Goal: Task Accomplishment & Management: Use online tool/utility

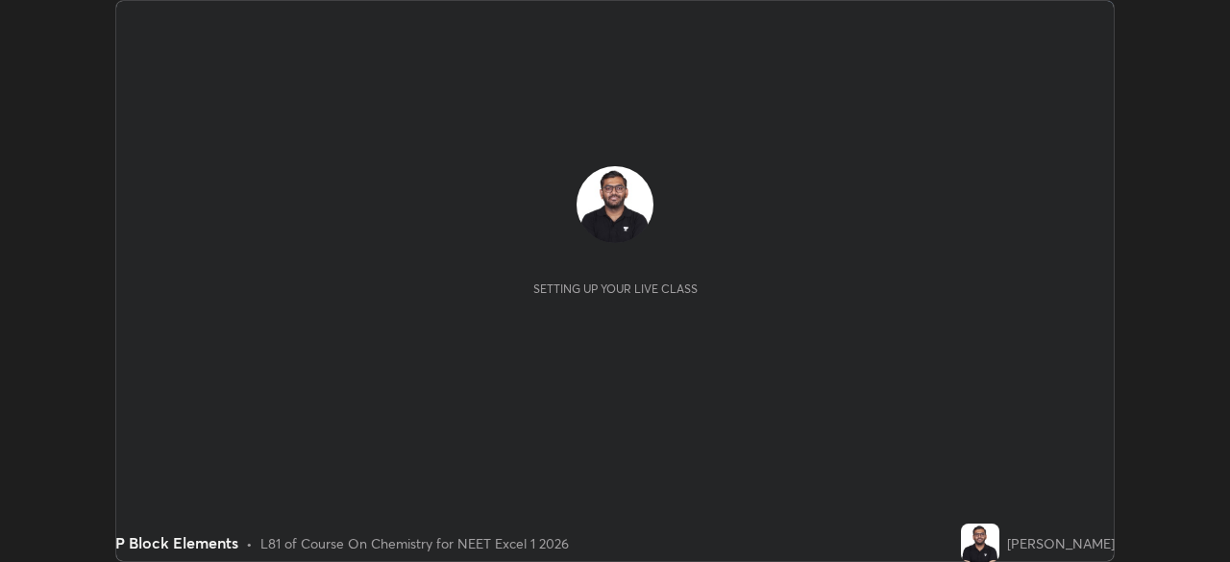
scroll to position [562, 1230]
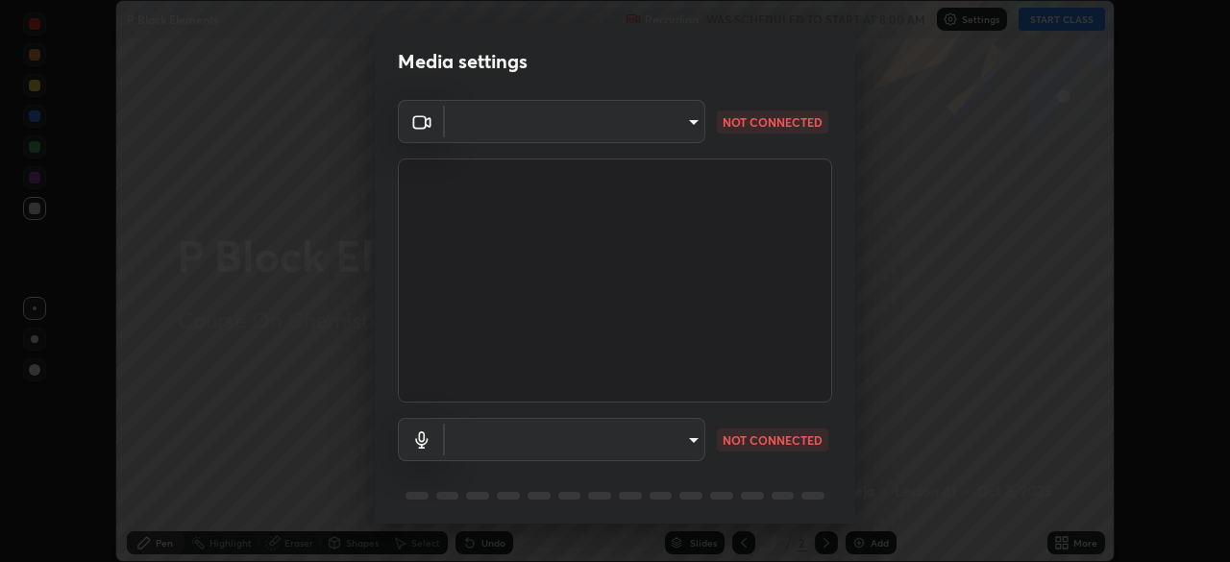
click at [508, 443] on body "Erase all P Block Elements Recording WAS SCHEDULED TO START AT 8:00 AM Settings…" at bounding box center [615, 281] width 1230 height 562
type input "09f294524f3521c037d78ee7cdb71511b6c9344afeed810a356f0d23342d5398"
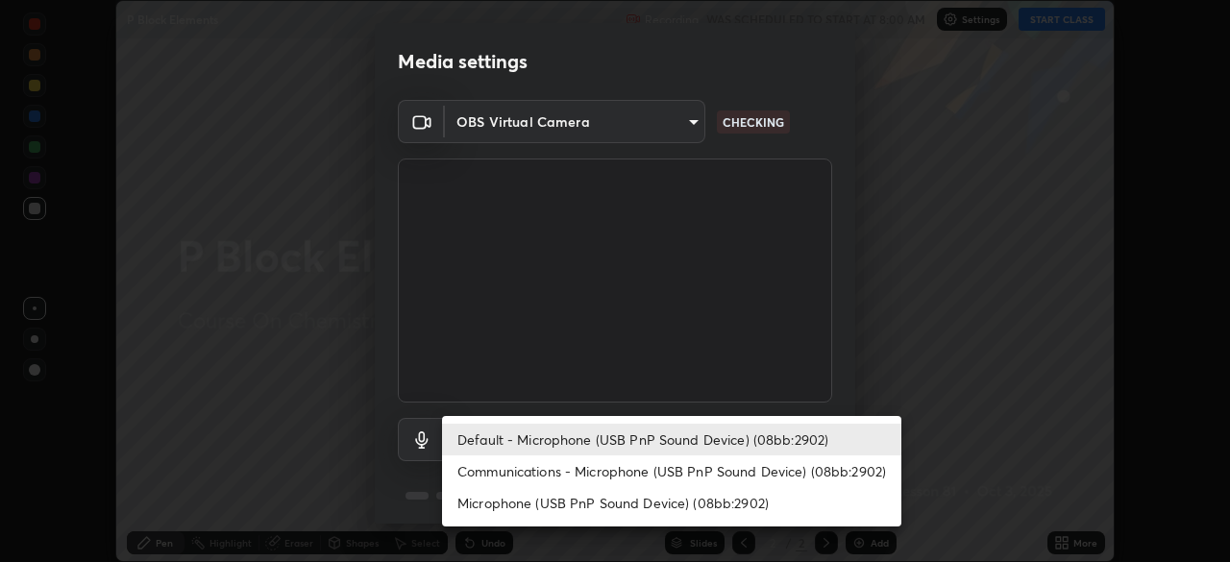
click at [521, 452] on li "Default - Microphone (USB PnP Sound Device) (08bb:2902)" at bounding box center [671, 440] width 459 height 32
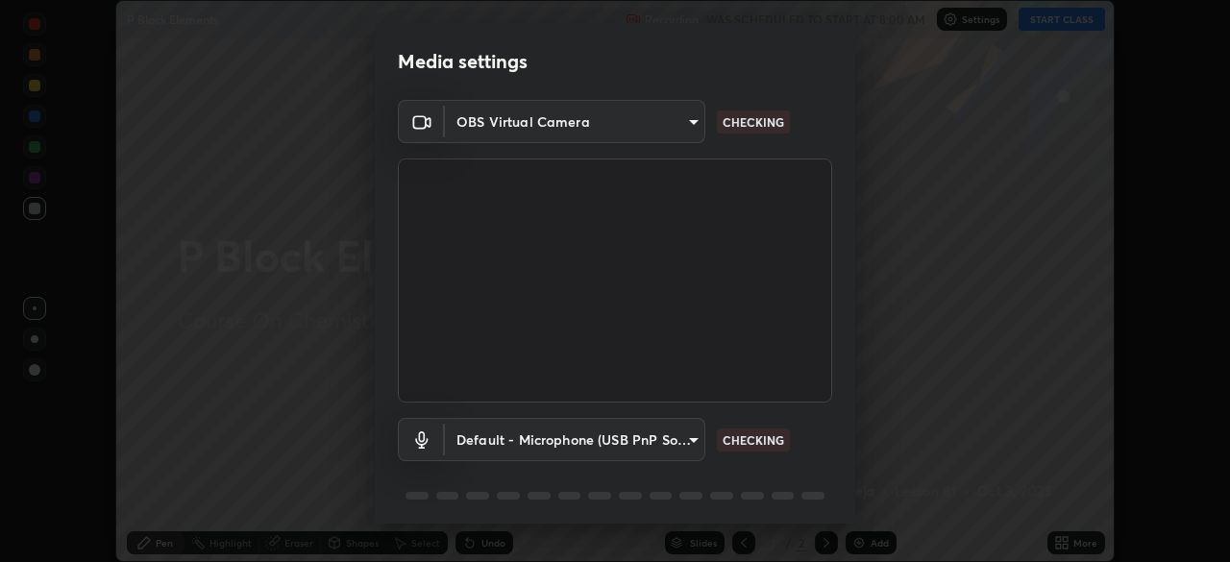
click at [519, 443] on body "Erase all P Block Elements Recording WAS SCHEDULED TO START AT 8:00 AM Settings…" at bounding box center [615, 281] width 1230 height 562
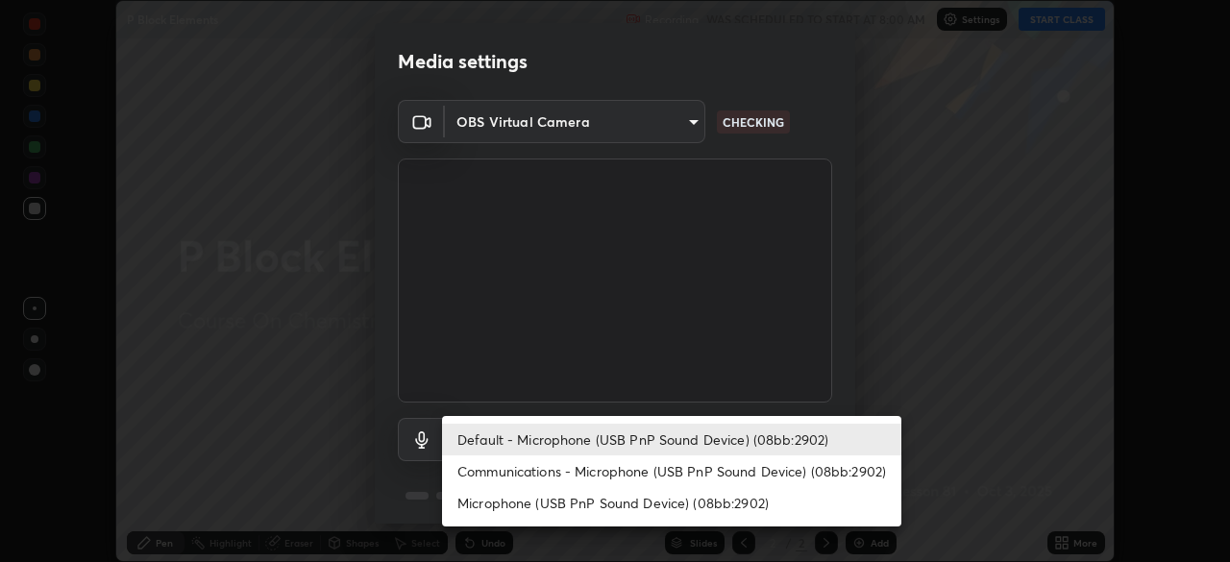
click at [537, 466] on li "Communications - Microphone (USB PnP Sound Device) (08bb:2902)" at bounding box center [671, 471] width 459 height 32
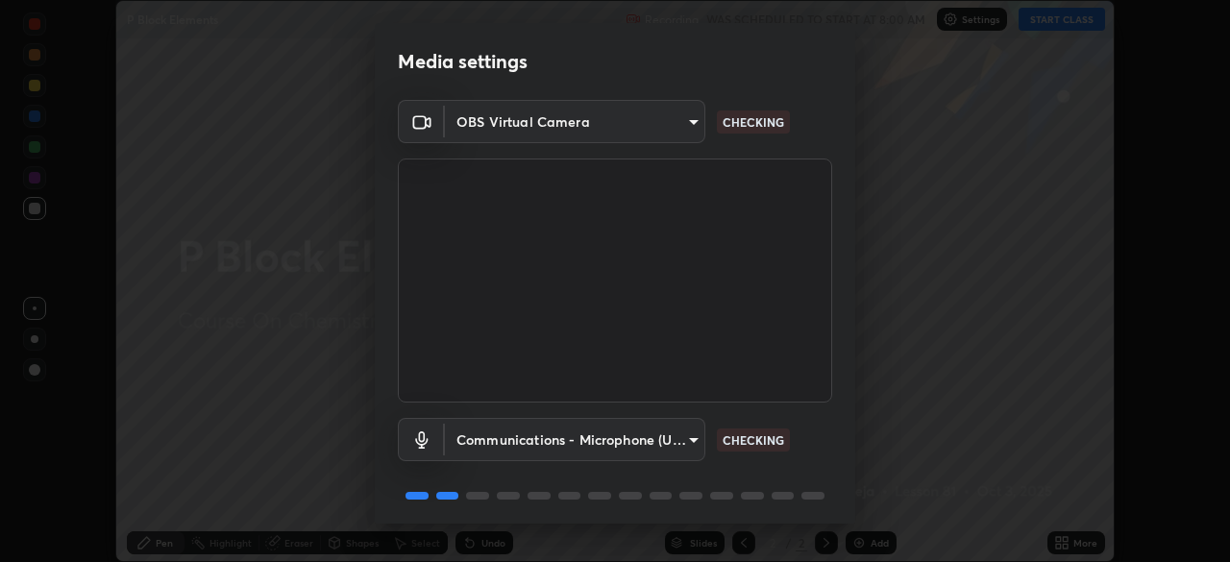
click at [541, 440] on body "Erase all P Block Elements Recording WAS SCHEDULED TO START AT 8:00 AM Settings…" at bounding box center [615, 281] width 1230 height 562
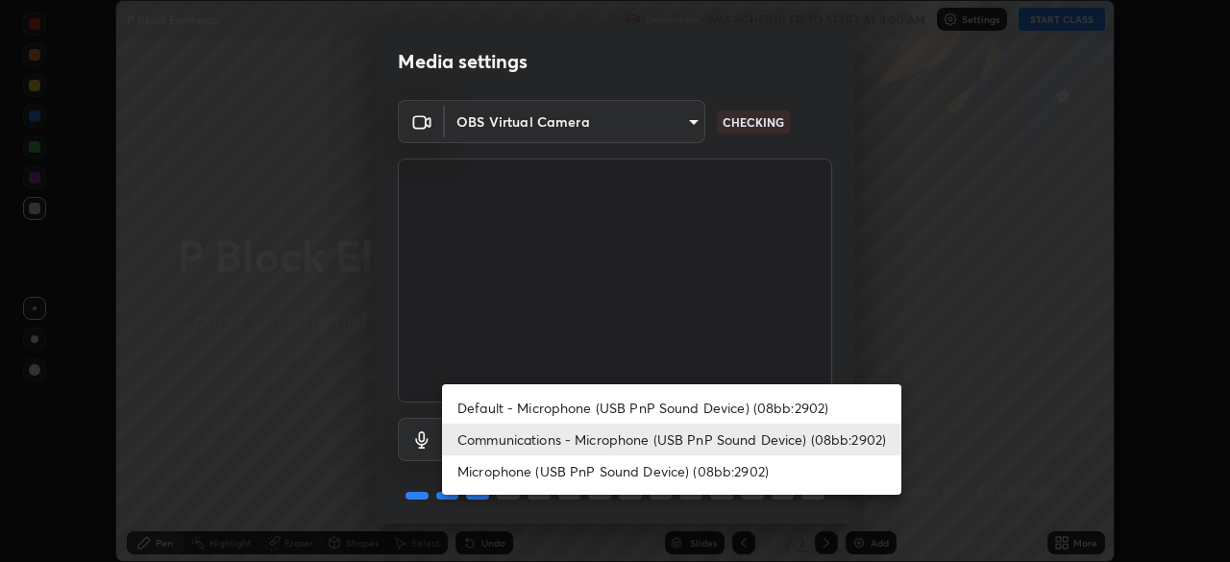
click at [551, 411] on li "Default - Microphone (USB PnP Sound Device) (08bb:2902)" at bounding box center [671, 408] width 459 height 32
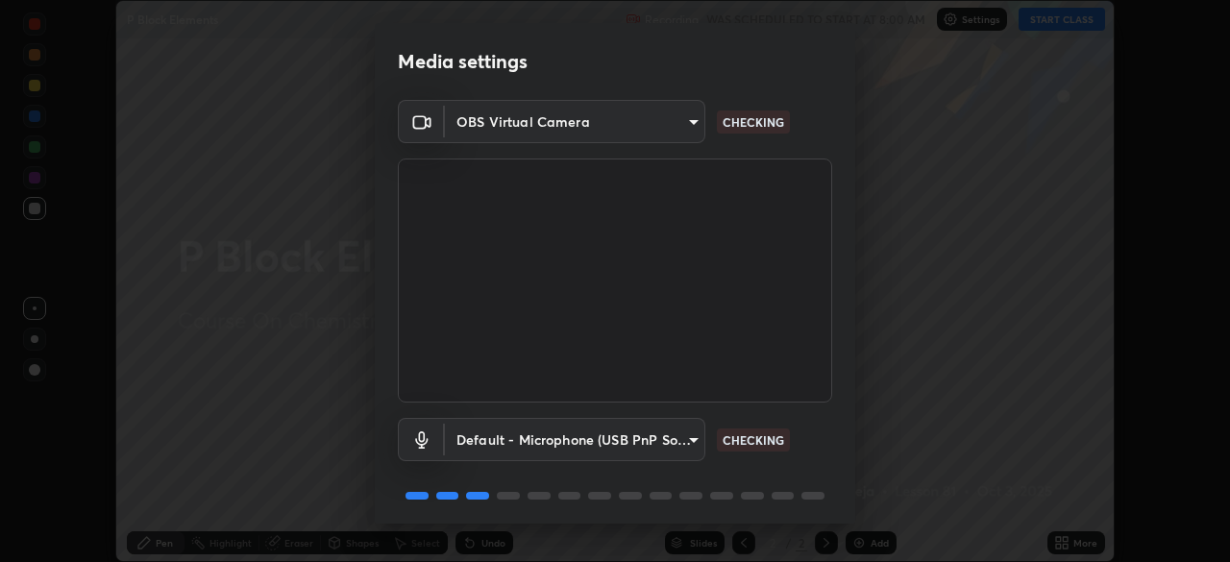
type input "default"
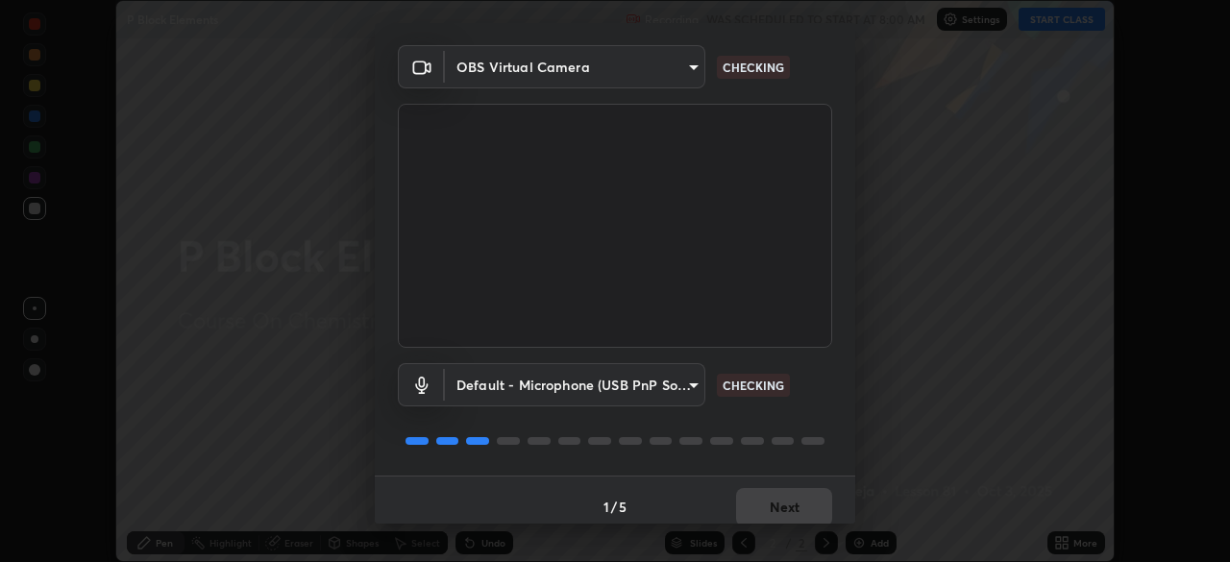
scroll to position [68, 0]
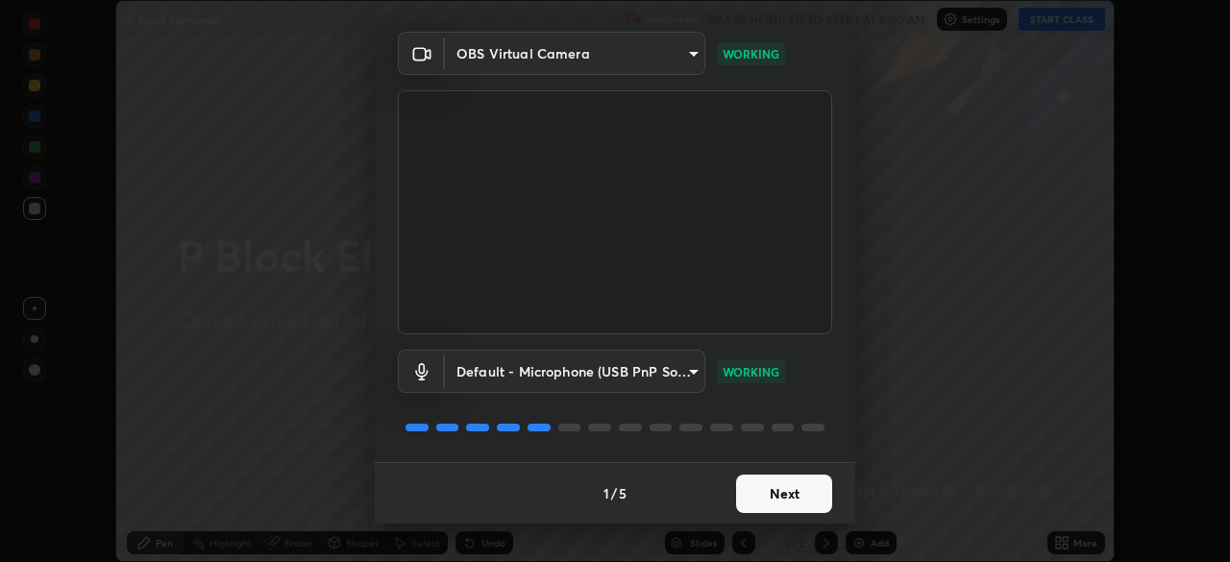
click at [754, 499] on button "Next" at bounding box center [784, 494] width 96 height 38
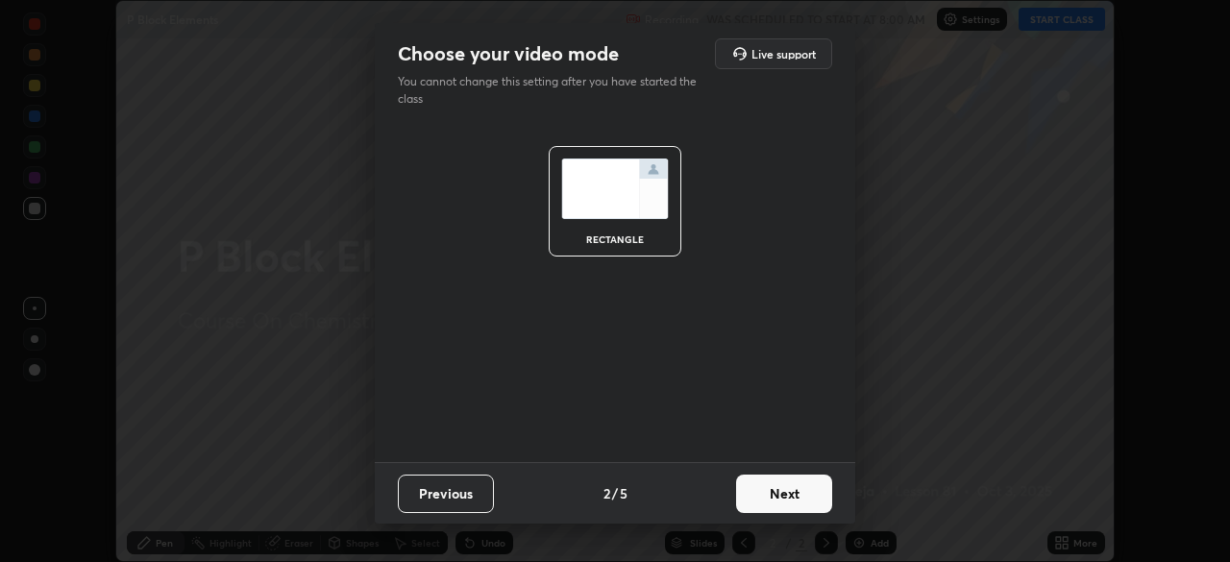
scroll to position [0, 0]
click at [777, 494] on button "Next" at bounding box center [784, 494] width 96 height 38
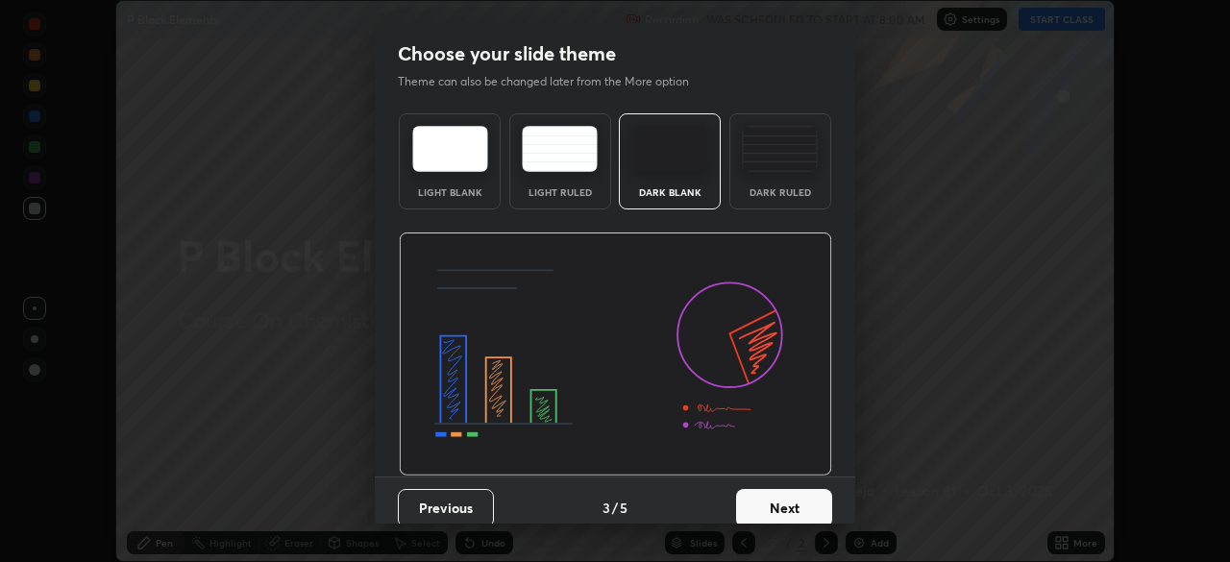
click at [764, 183] on div "Dark Ruled" at bounding box center [780, 161] width 102 height 96
click at [782, 499] on button "Next" at bounding box center [784, 508] width 96 height 38
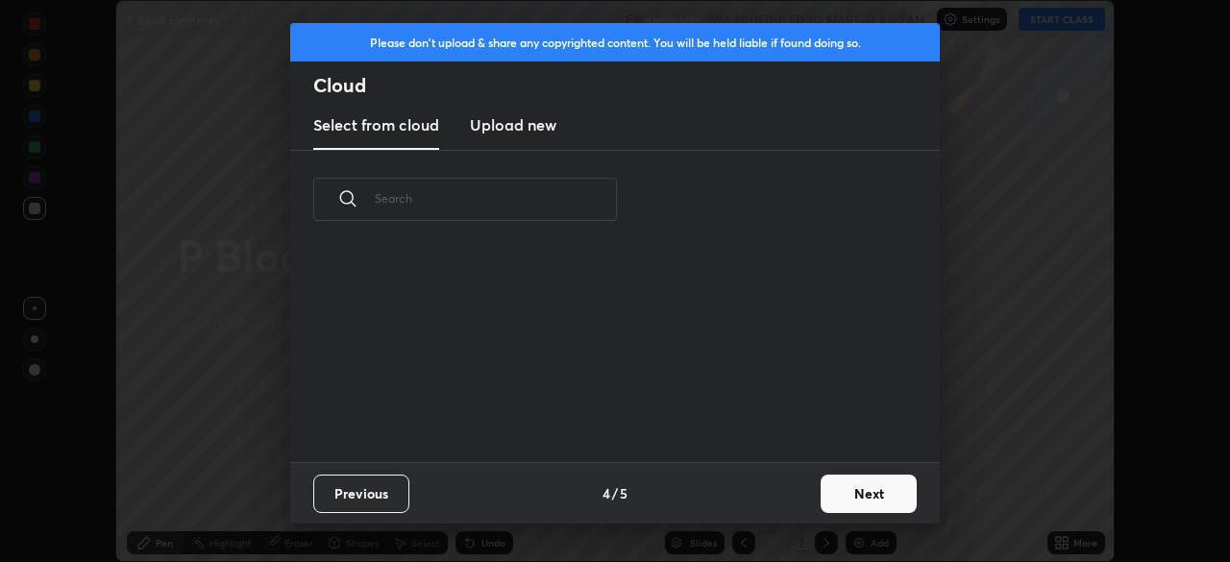
click at [834, 498] on button "Next" at bounding box center [868, 494] width 96 height 38
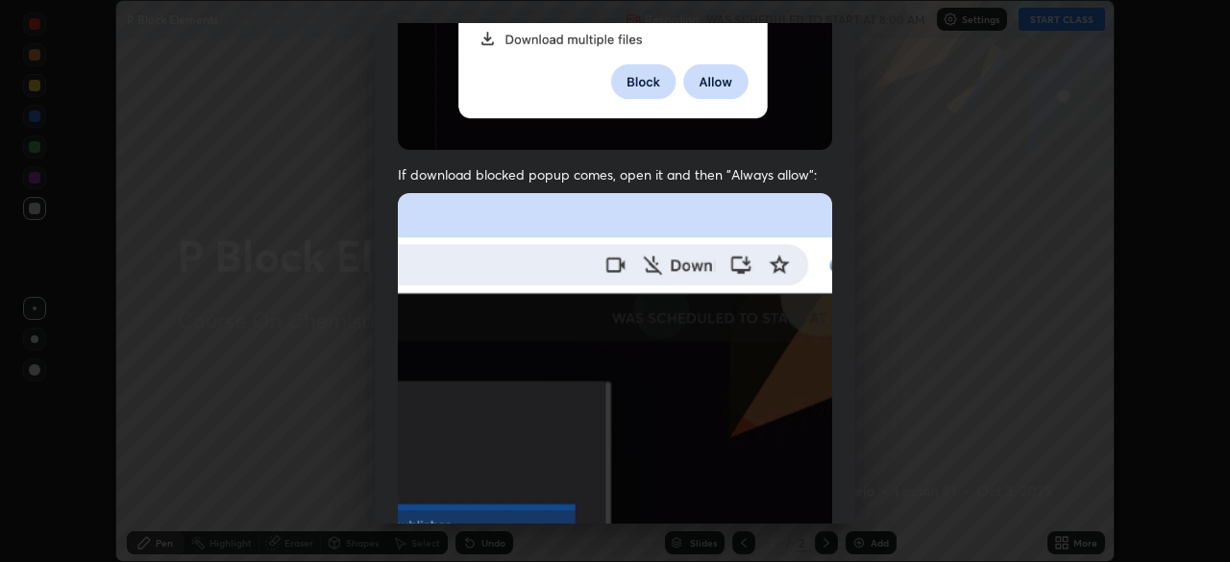
scroll to position [460, 0]
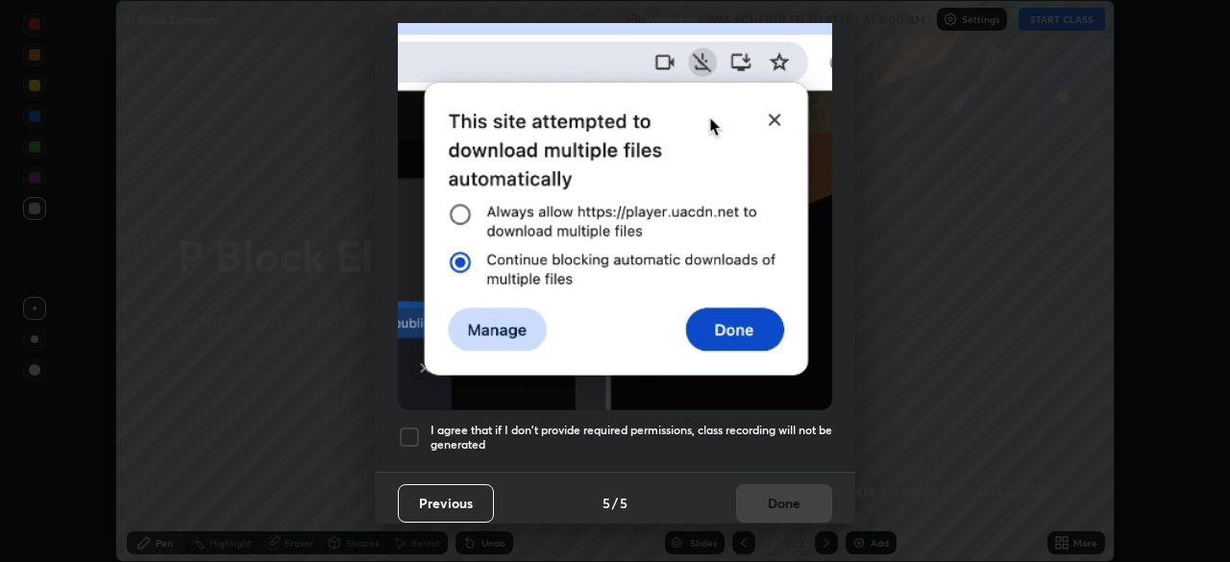
click at [709, 426] on h5 "I agree that if I don't provide required permissions, class recording will not …" at bounding box center [631, 438] width 402 height 30
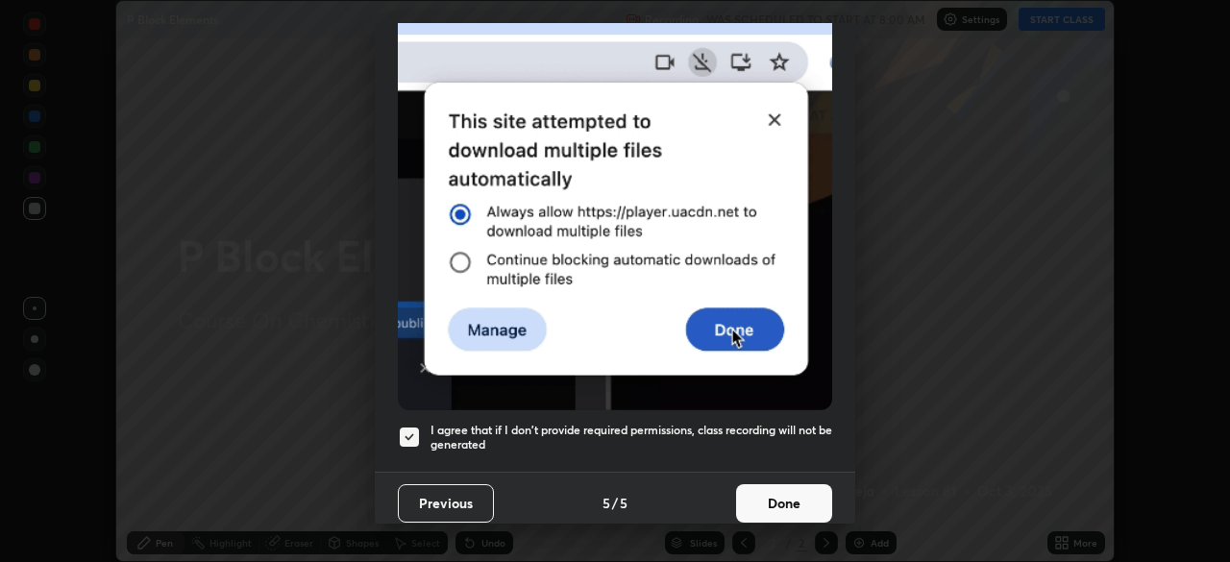
click at [745, 500] on button "Done" at bounding box center [784, 503] width 96 height 38
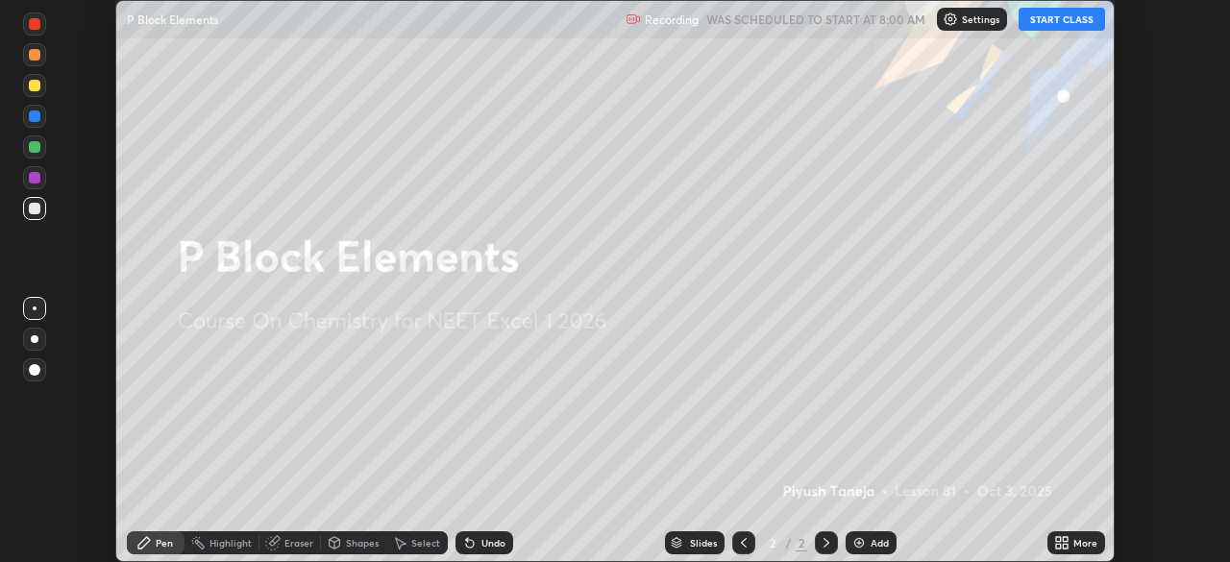
click at [1052, 22] on button "START CLASS" at bounding box center [1061, 19] width 86 height 23
click at [861, 540] on img at bounding box center [858, 542] width 15 height 15
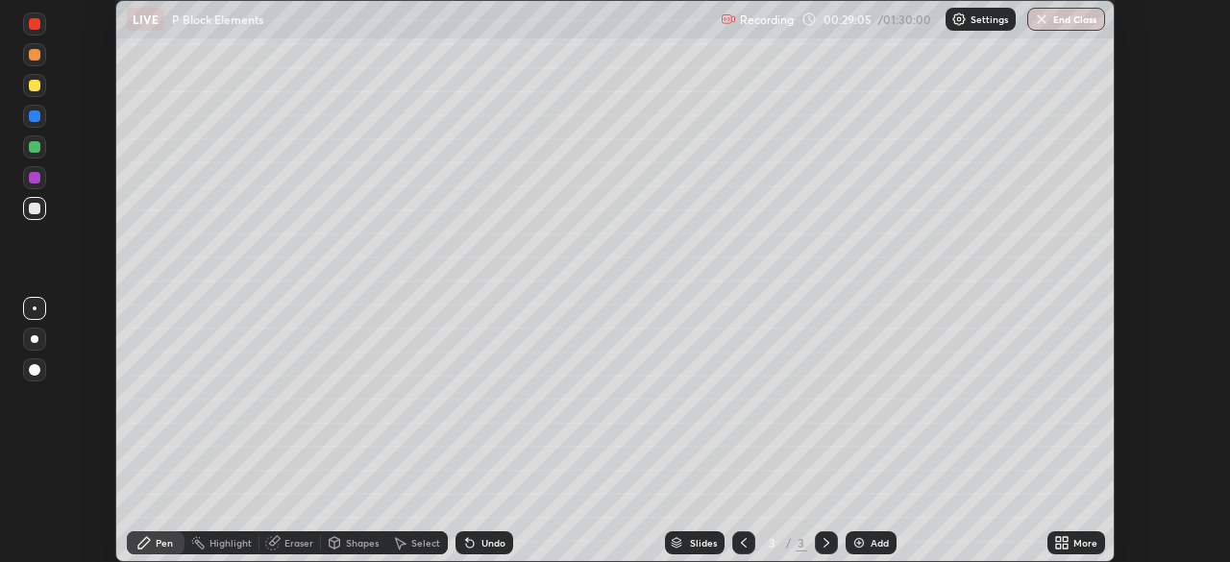
click at [481, 540] on div "Undo" at bounding box center [493, 543] width 24 height 10
click at [287, 539] on div "Eraser" at bounding box center [298, 543] width 29 height 10
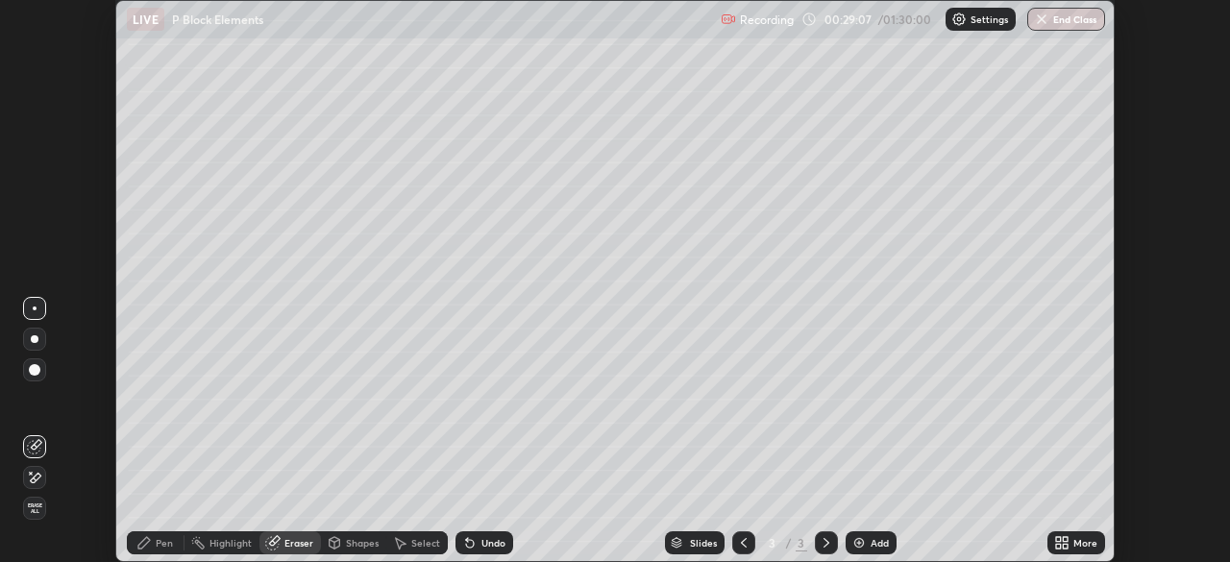
click at [169, 543] on div "Pen" at bounding box center [164, 543] width 17 height 10
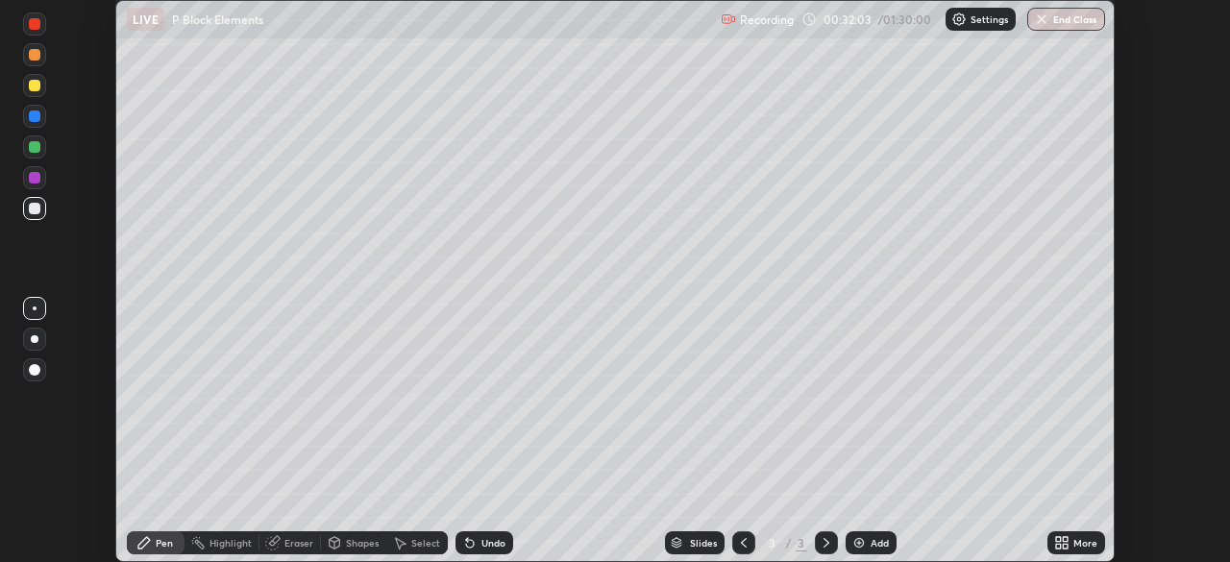
click at [1164, 261] on div "Setting up your live class" at bounding box center [615, 281] width 1230 height 562
click at [292, 540] on div "Eraser" at bounding box center [298, 543] width 29 height 10
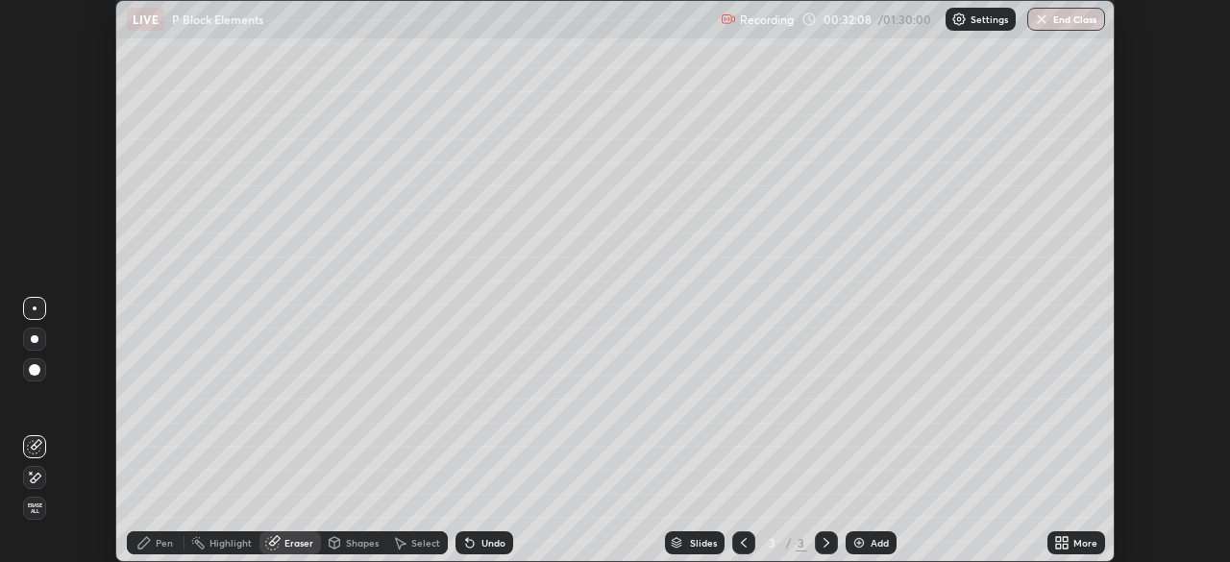
click at [156, 543] on div "Pen" at bounding box center [164, 543] width 17 height 10
